Goal: Task Accomplishment & Management: Manage account settings

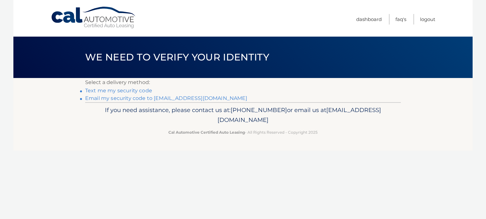
click at [196, 98] on link "Email my security code to [EMAIL_ADDRESS][DOMAIN_NAME]" at bounding box center [166, 98] width 162 height 6
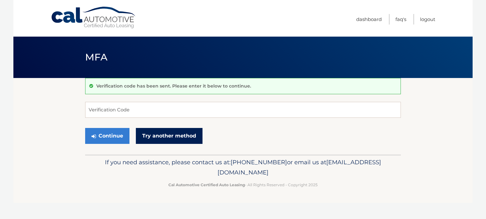
click at [144, 135] on link "Try another method" at bounding box center [169, 136] width 67 height 16
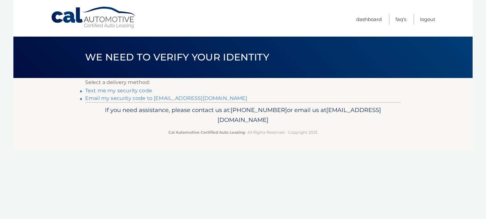
click at [133, 100] on link "Email my security code to [EMAIL_ADDRESS][DOMAIN_NAME]" at bounding box center [166, 98] width 162 height 6
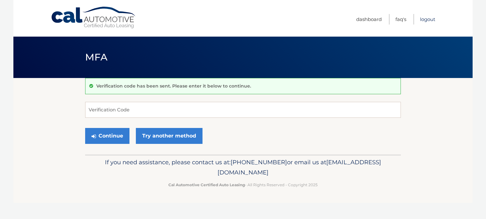
click at [425, 19] on link "Logout" at bounding box center [427, 19] width 15 height 11
